Goal: Browse casually: Explore the website without a specific task or goal

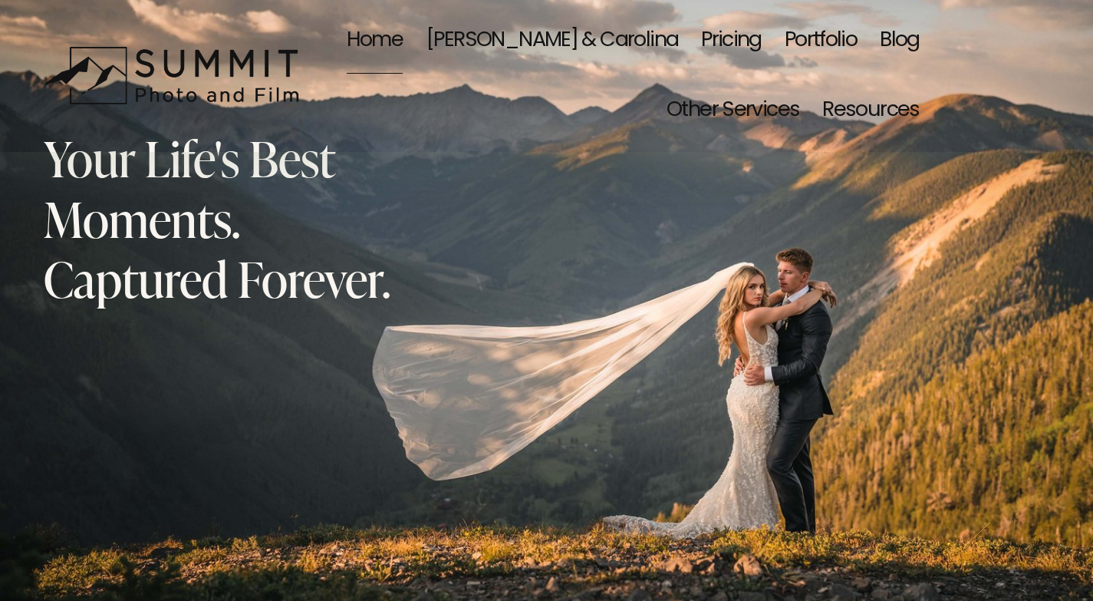
click at [814, 43] on link "Portfolio" at bounding box center [821, 40] width 72 height 71
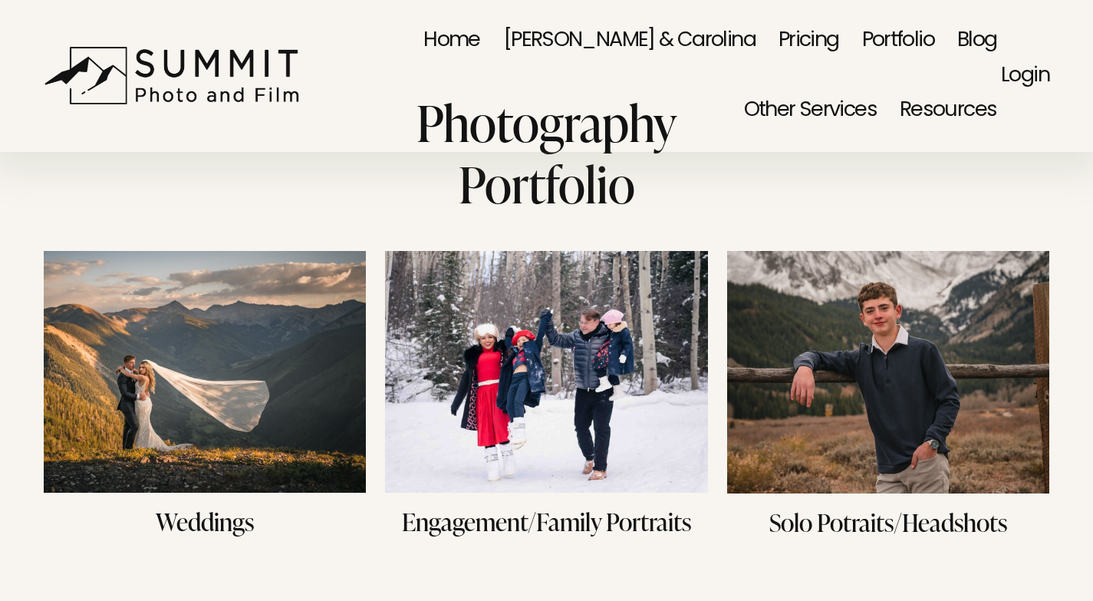
click at [587, 396] on img at bounding box center [546, 372] width 322 height 242
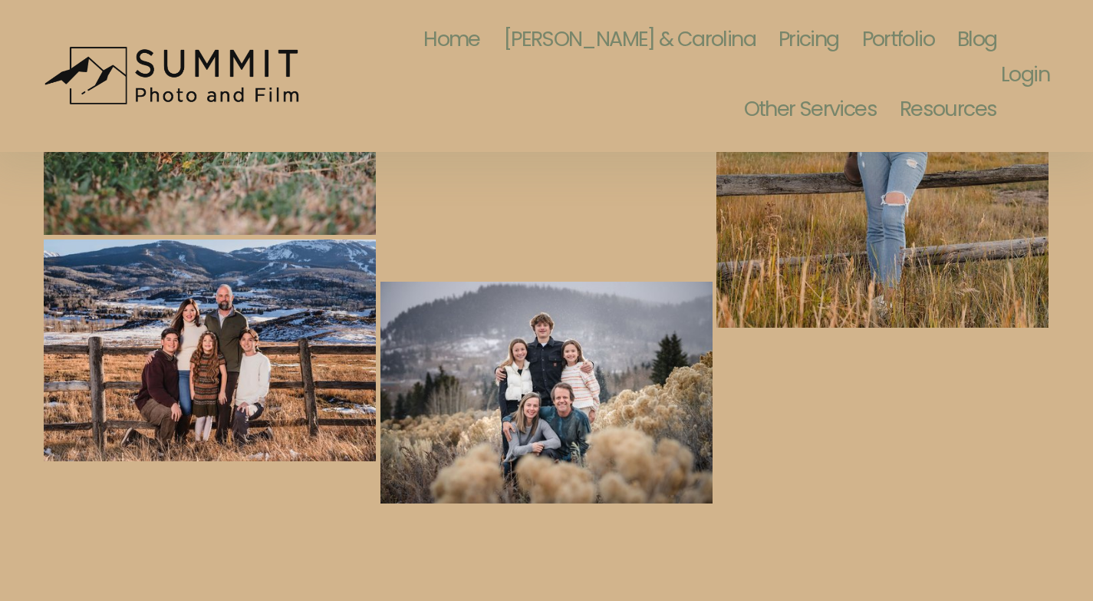
scroll to position [426, 0]
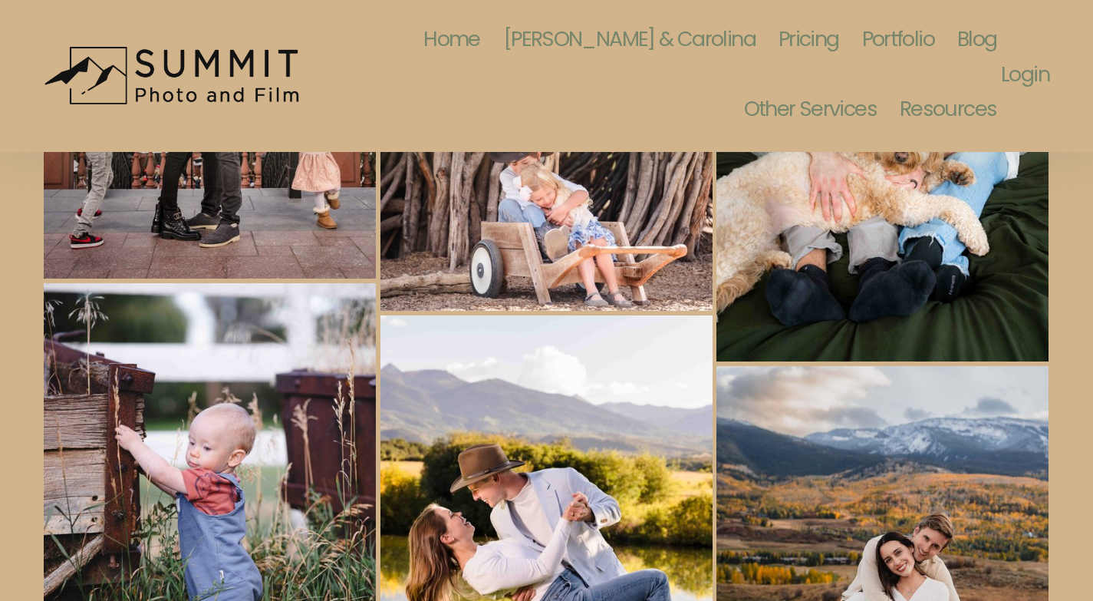
click at [957, 39] on link "Blog" at bounding box center [977, 40] width 40 height 71
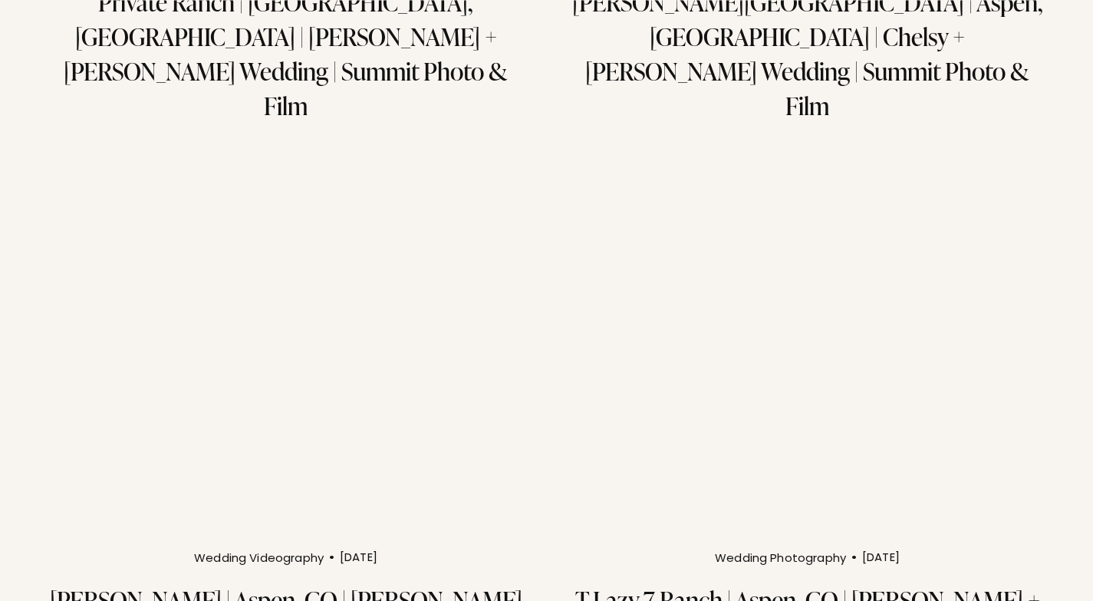
scroll to position [1150, 0]
